Goal: Find contact information: Find contact information

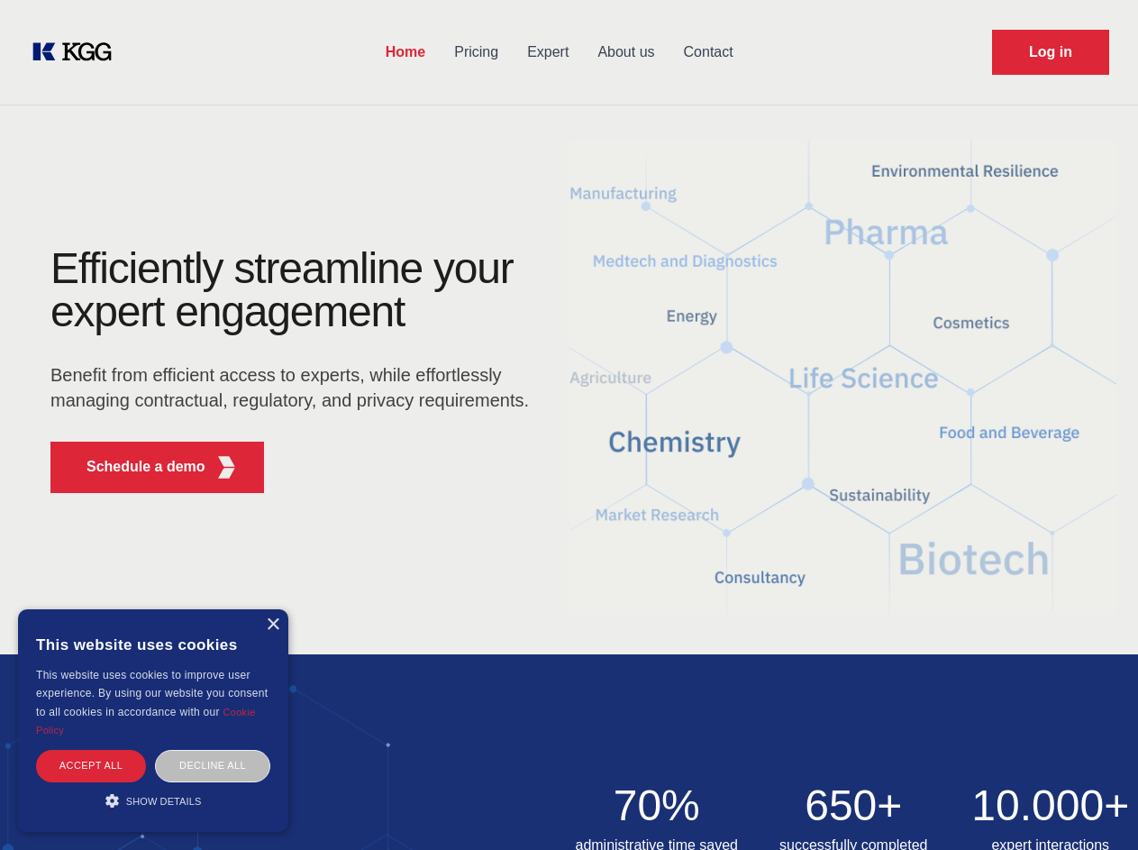
click at [569, 425] on div "Efficiently streamline your expert engagement Benefit from efficient access to …" at bounding box center [296, 377] width 548 height 261
click at [135, 467] on p "Schedule a demo" at bounding box center [146, 467] width 119 height 22
click at [272, 625] on div "× This website uses cookies This website uses cookies to improve user experienc…" at bounding box center [153, 720] width 270 height 223
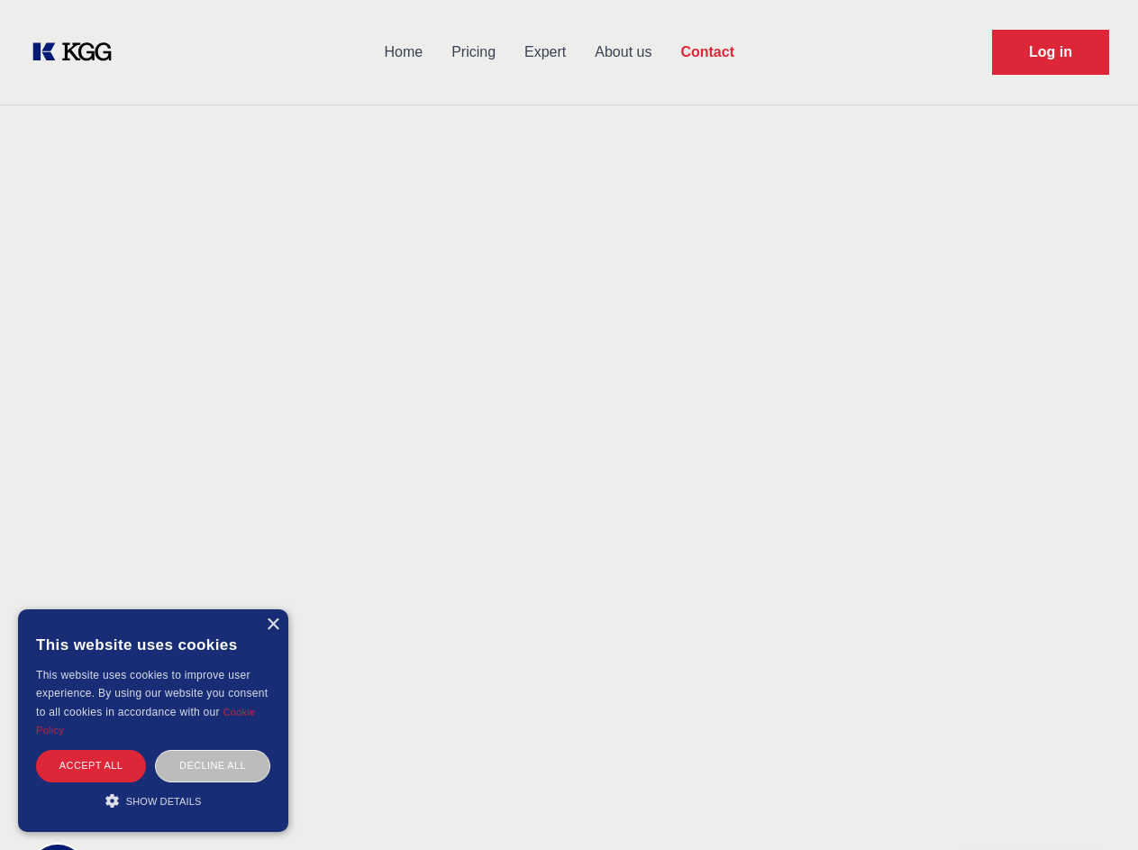
click at [91, 765] on div "Accept all" at bounding box center [91, 766] width 110 height 32
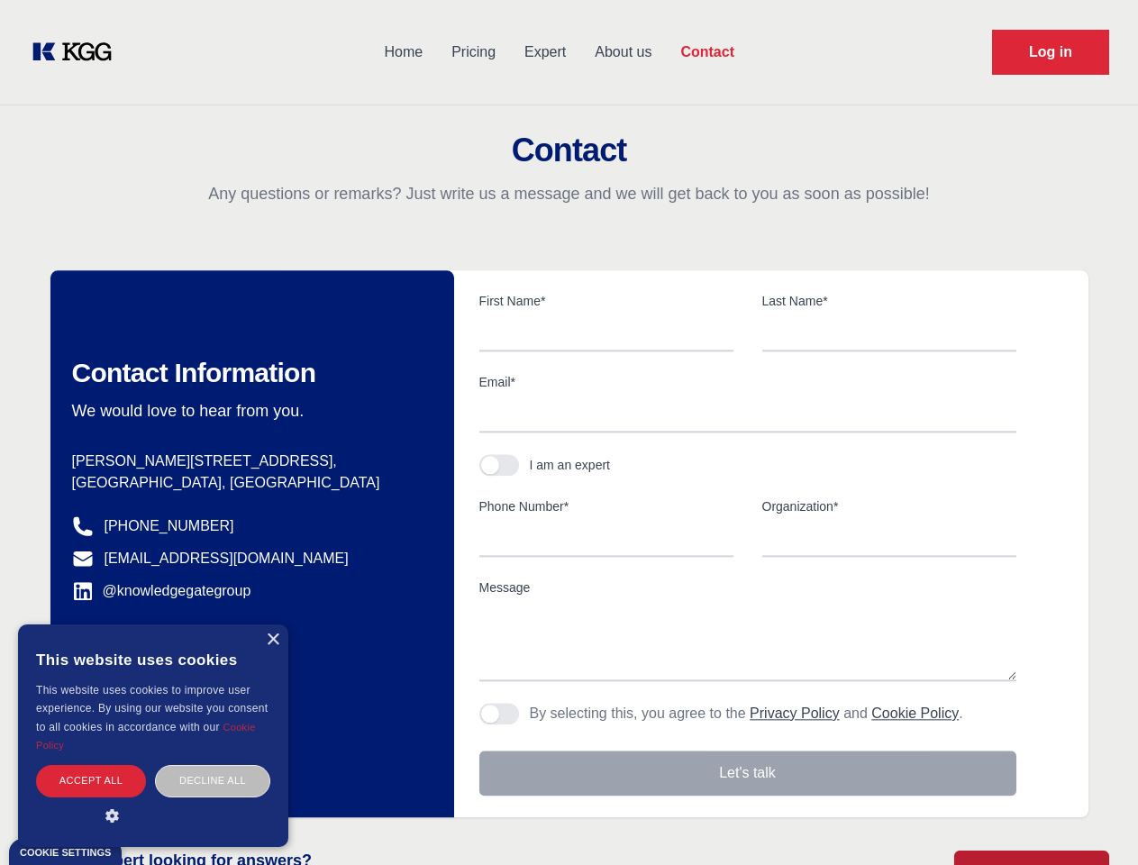
click at [213, 765] on div "Decline all" at bounding box center [212, 781] width 115 height 32
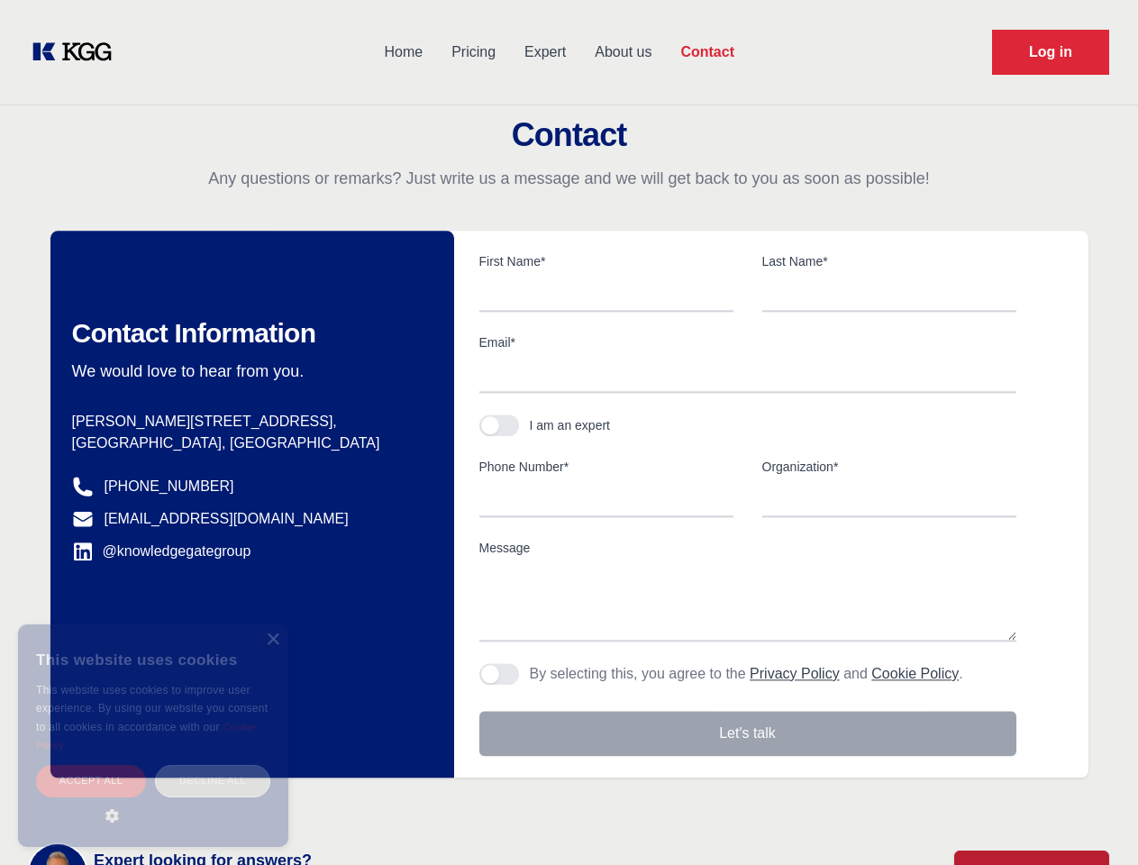
click at [153, 800] on main "Contact Any questions or remarks? Just write us a message and we will get back …" at bounding box center [569, 469] width 1138 height 938
